Goal: Find specific page/section: Find specific page/section

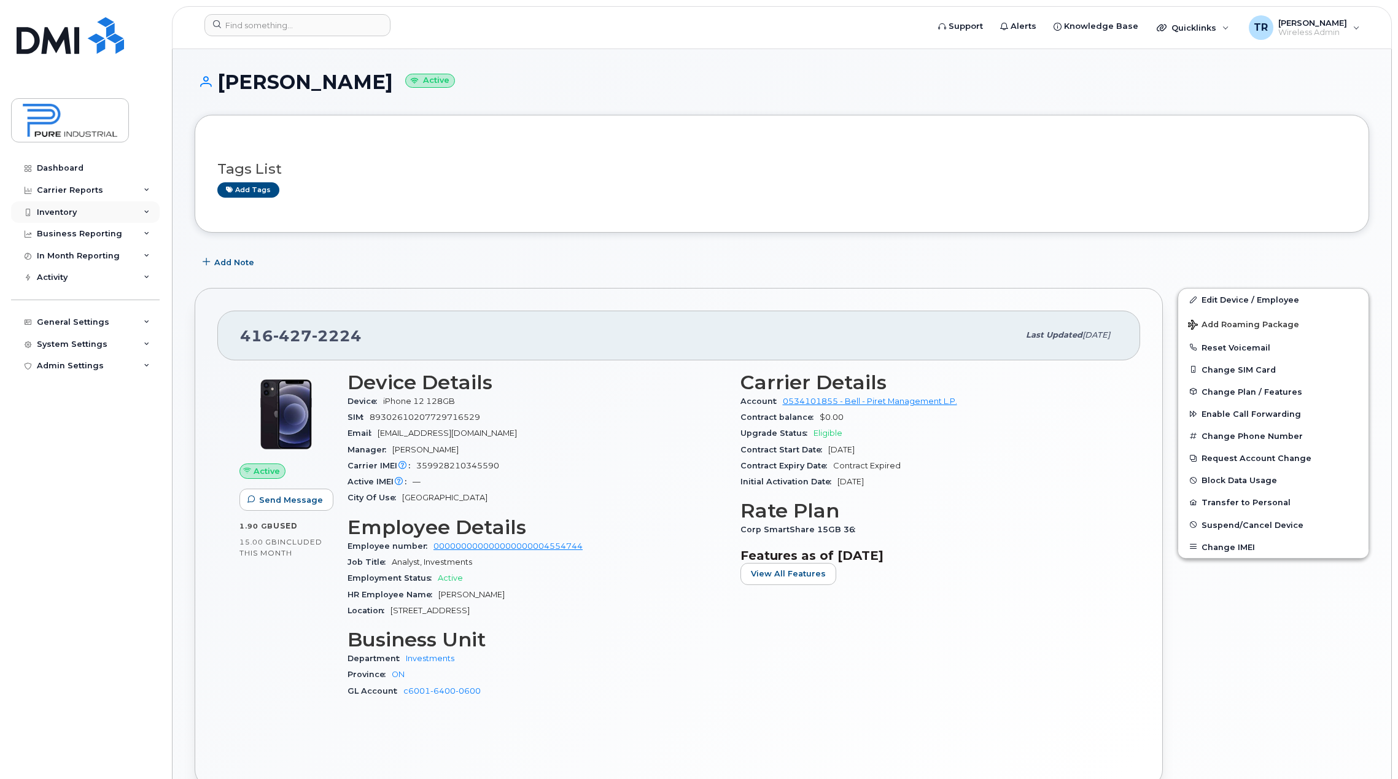
click at [64, 217] on div "Inventory" at bounding box center [85, 212] width 149 height 22
click at [69, 234] on div "Mobility Devices" at bounding box center [76, 234] width 69 height 11
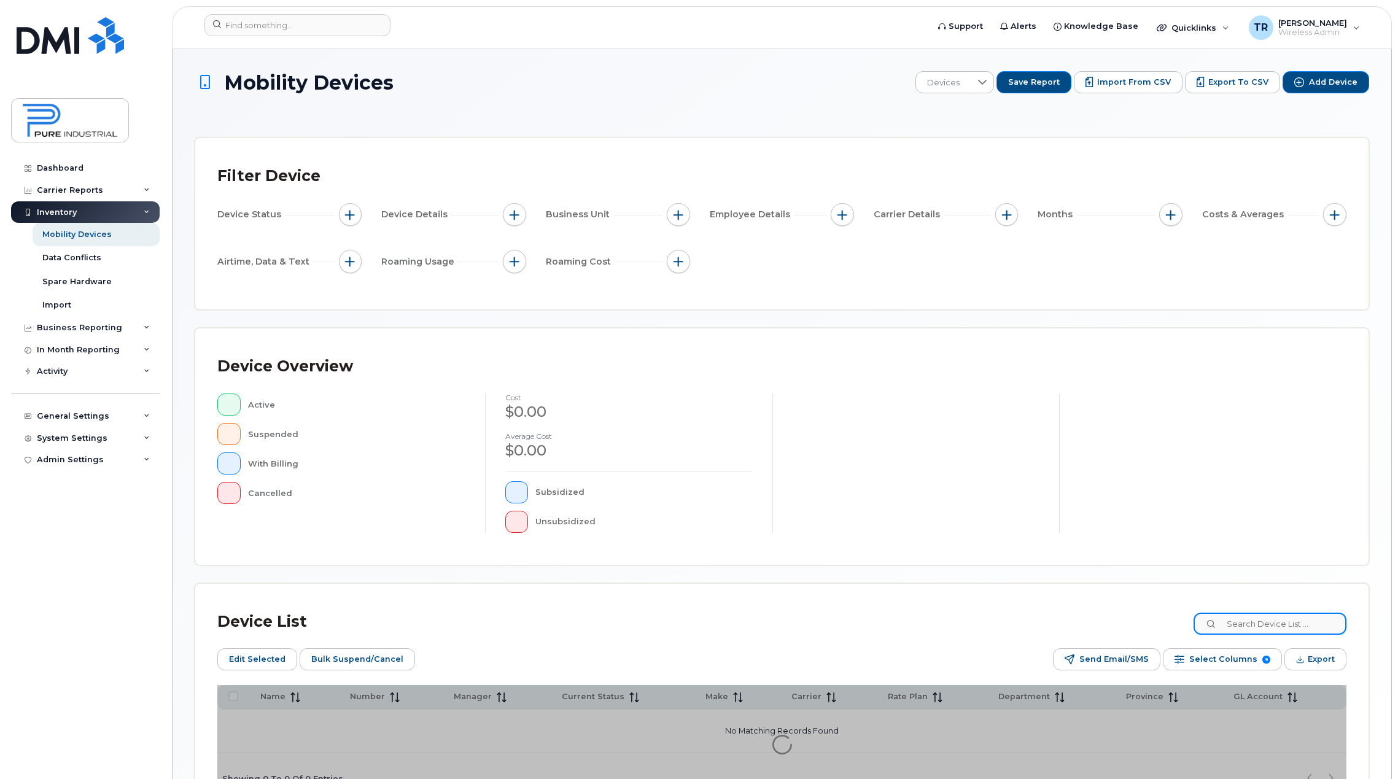
click at [1300, 631] on input at bounding box center [1270, 624] width 153 height 22
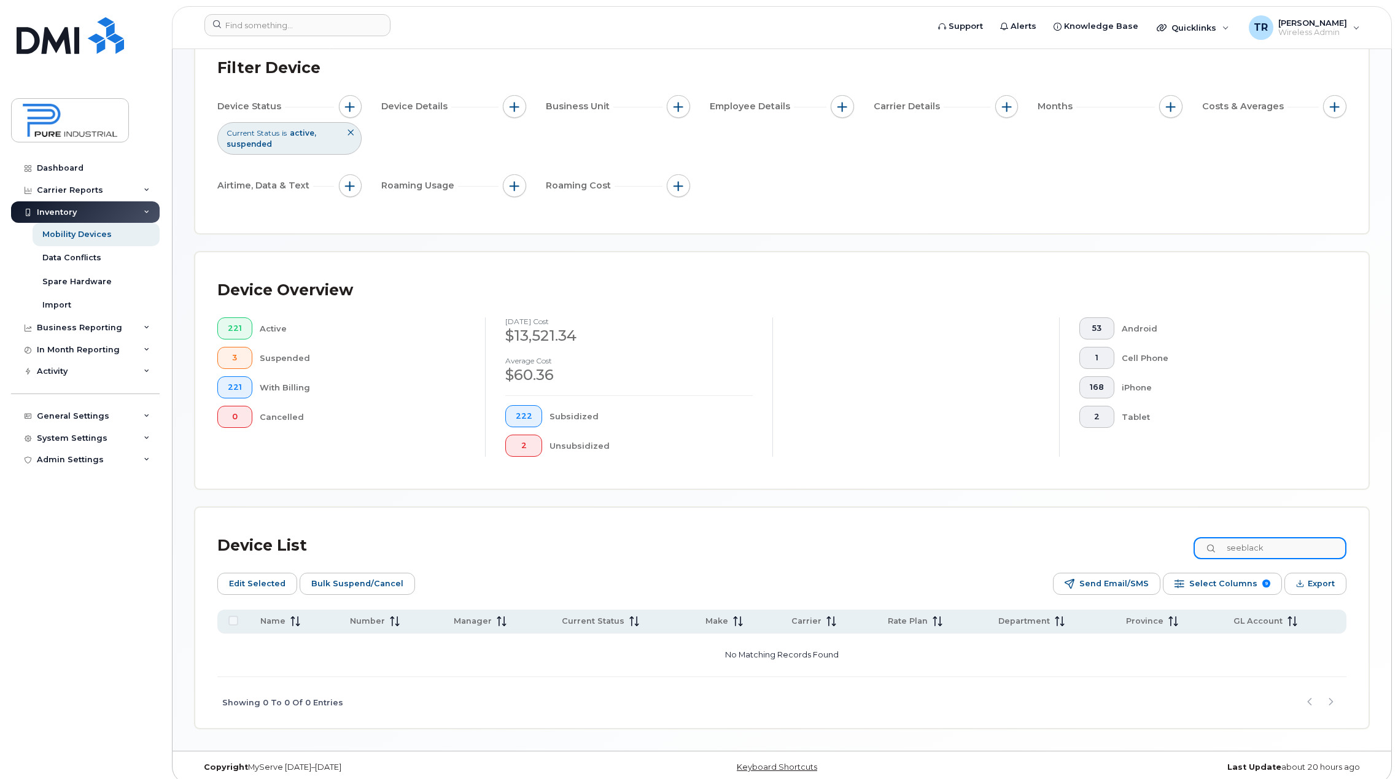
scroll to position [119, 0]
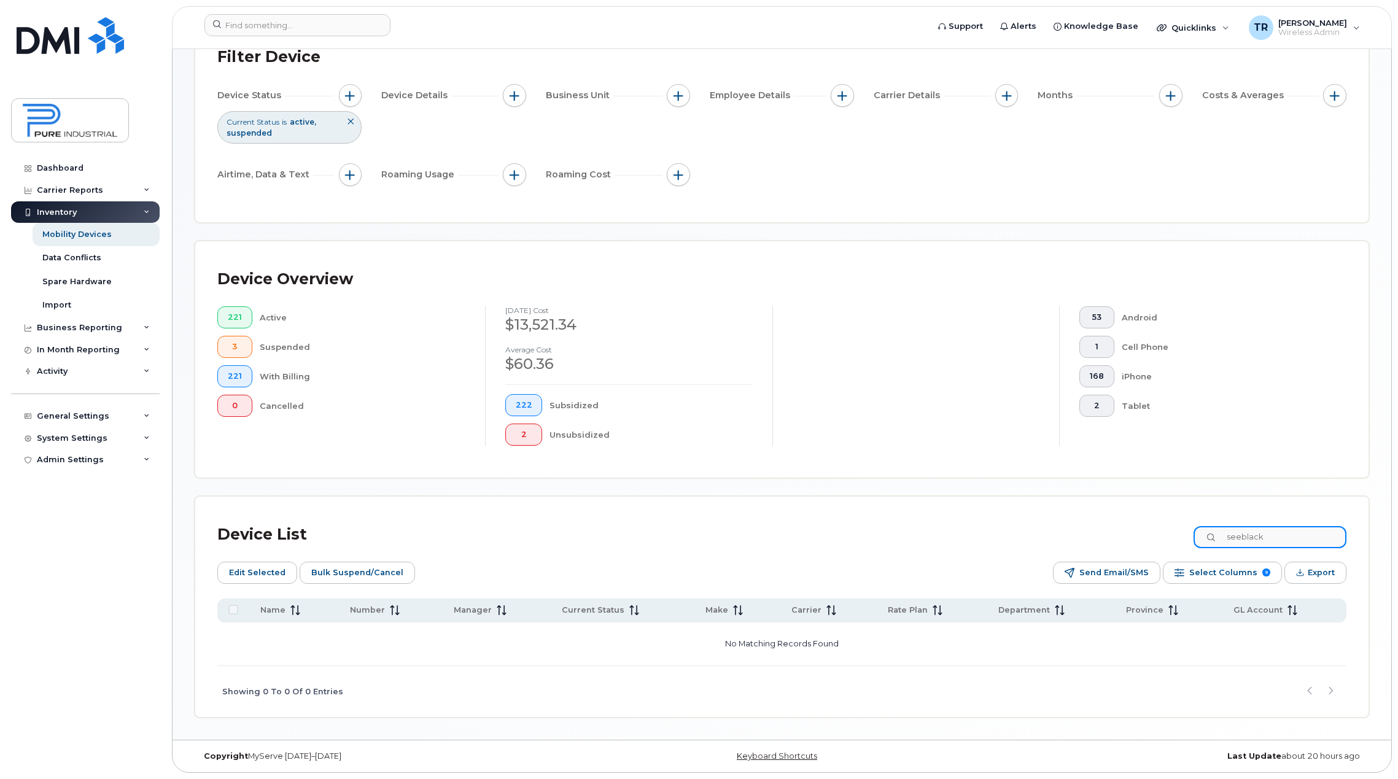
drag, startPoint x: 1286, startPoint y: 536, endPoint x: 1172, endPoint y: 540, distance: 113.6
click at [1172, 540] on div "Device List seeblack" at bounding box center [781, 535] width 1129 height 32
type input "[PERSON_NAME]"
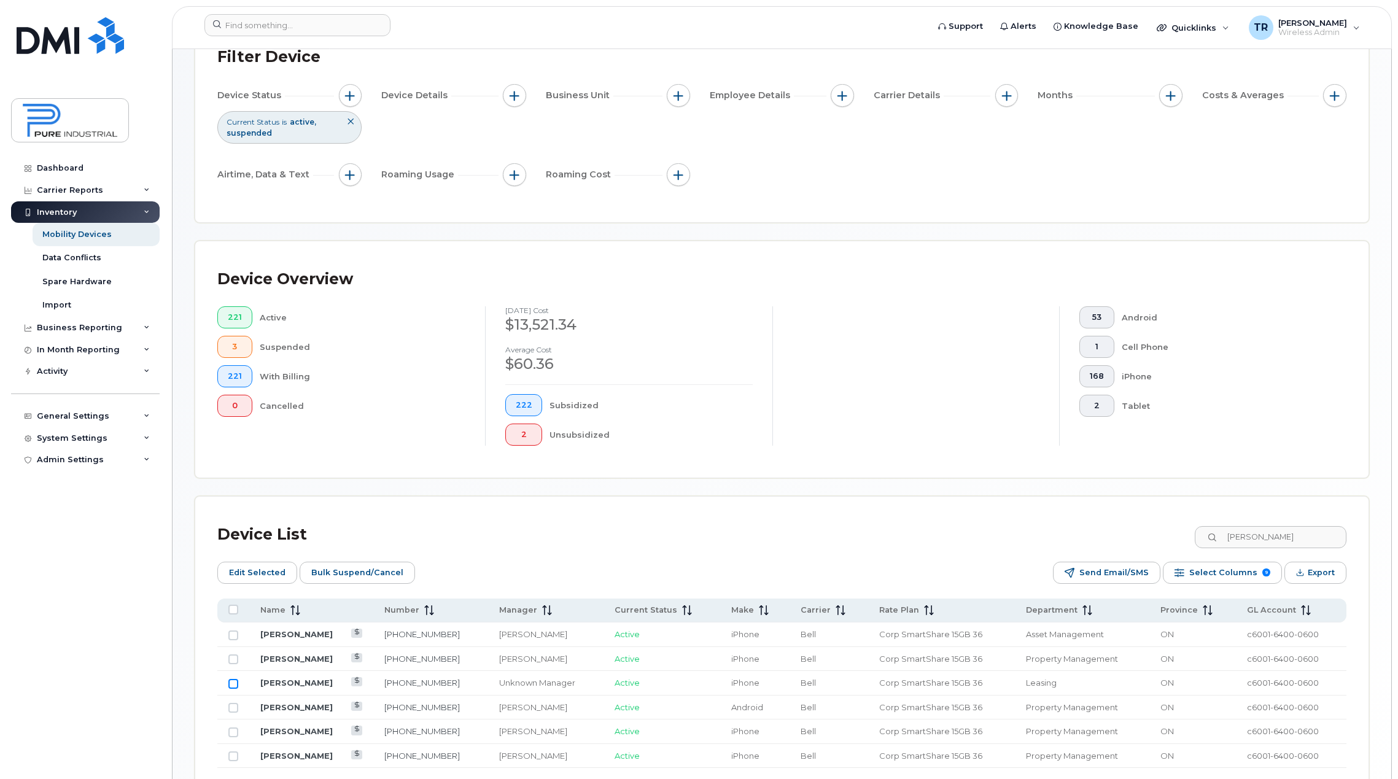
click at [237, 684] on input "Row Unselected" at bounding box center [233, 684] width 10 height 10
checkbox input "true"
click at [315, 685] on link "[PERSON_NAME]" at bounding box center [296, 683] width 72 height 10
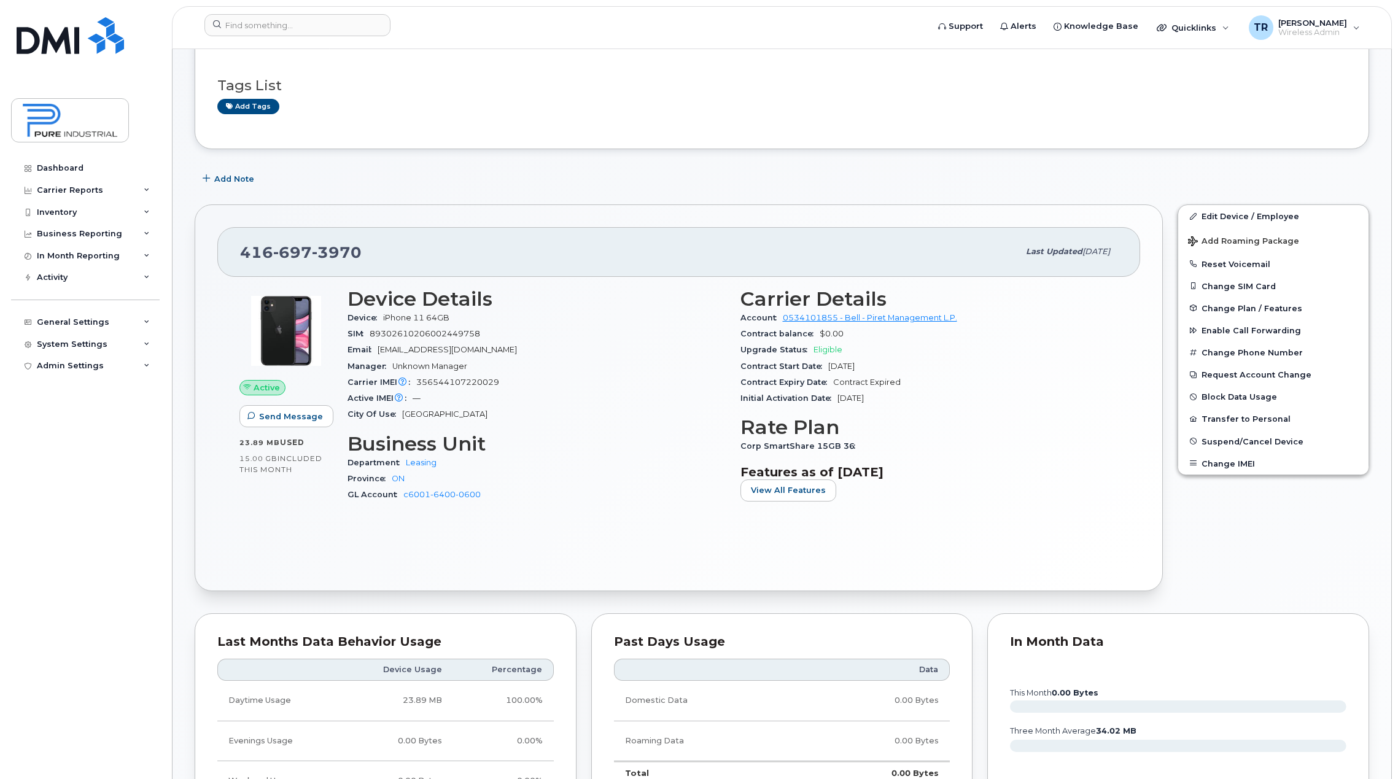
scroll to position [123, 0]
